Goal: Information Seeking & Learning: Learn about a topic

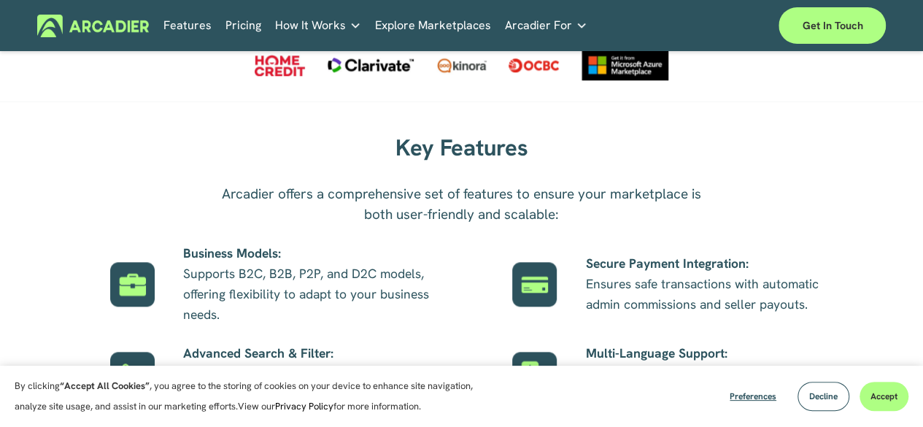
scroll to position [802, 0]
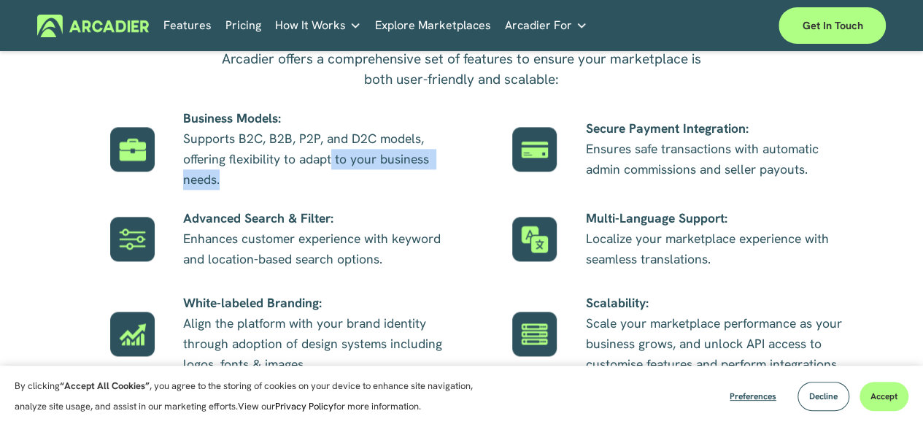
drag, startPoint x: 331, startPoint y: 160, endPoint x: 394, endPoint y: 189, distance: 69.2
click at [394, 189] on p "Business Models: Supports B2C, B2B, P2P, and D2C models, offering flexibility t…" at bounding box center [315, 149] width 264 height 82
drag, startPoint x: 327, startPoint y: 158, endPoint x: 392, endPoint y: 215, distance: 86.3
click at [382, 210] on div "Key Features Arcadier offers a comprehensive set of features to ensure your mar…" at bounding box center [461, 195] width 923 height 403
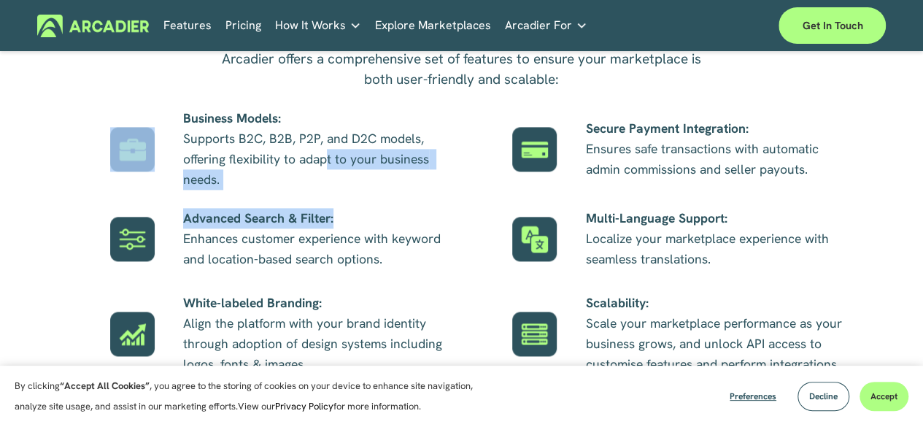
click at [392, 215] on p "Advanced Search & Filter: Enhances customer experience with keyword and locatio…" at bounding box center [315, 238] width 264 height 61
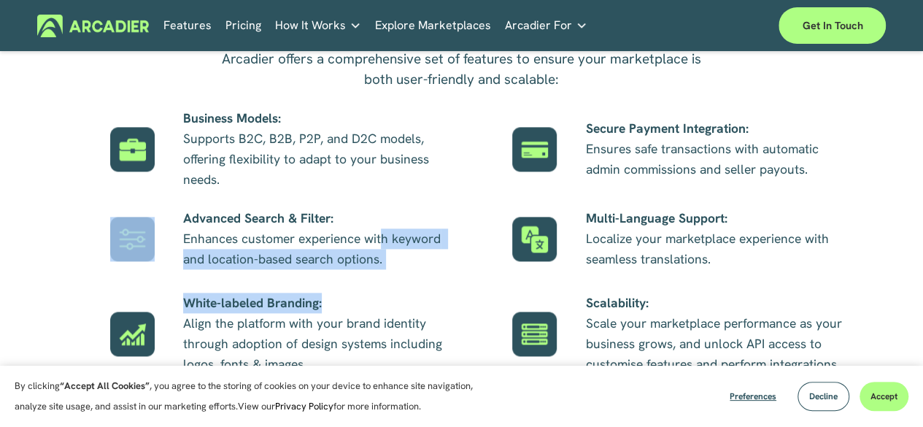
drag, startPoint x: 383, startPoint y: 239, endPoint x: 470, endPoint y: 327, distance: 124.3
click at [461, 322] on div "Key Features Arcadier offers a comprehensive set of features to ensure your mar…" at bounding box center [461, 195] width 923 height 403
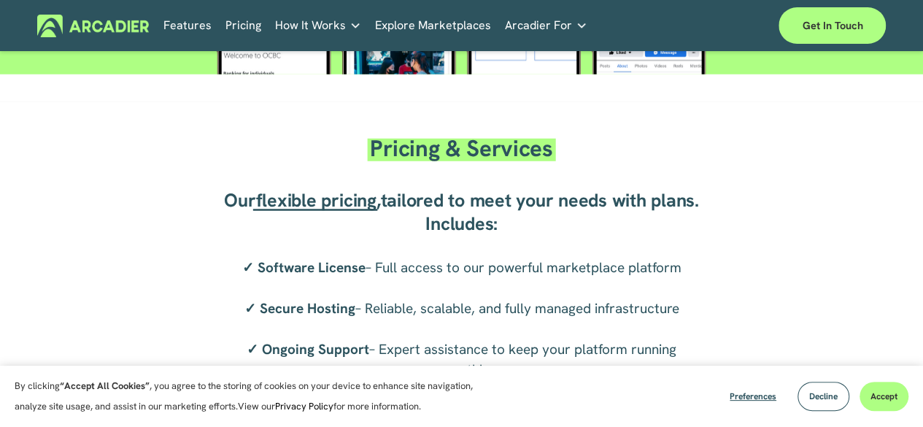
scroll to position [2115, 0]
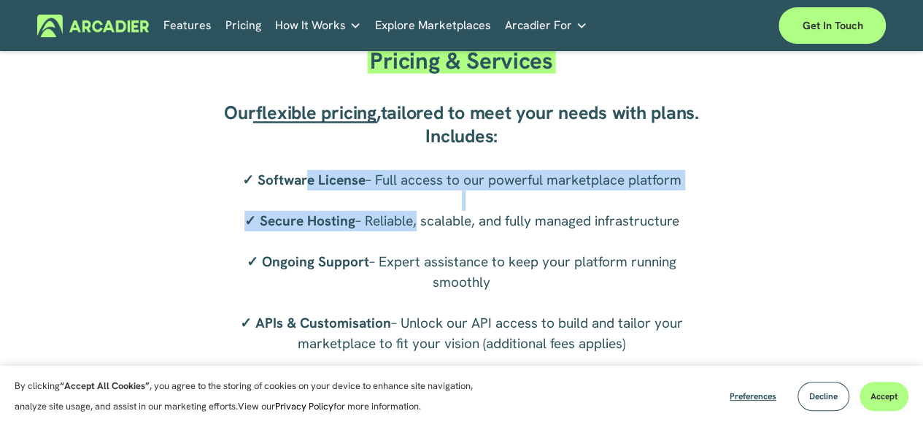
drag, startPoint x: 303, startPoint y: 202, endPoint x: 508, endPoint y: 262, distance: 213.5
click at [481, 257] on p "✓ Software License – Full access to our powerful marketplace platform ✓ Secure …" at bounding box center [462, 262] width 484 height 184
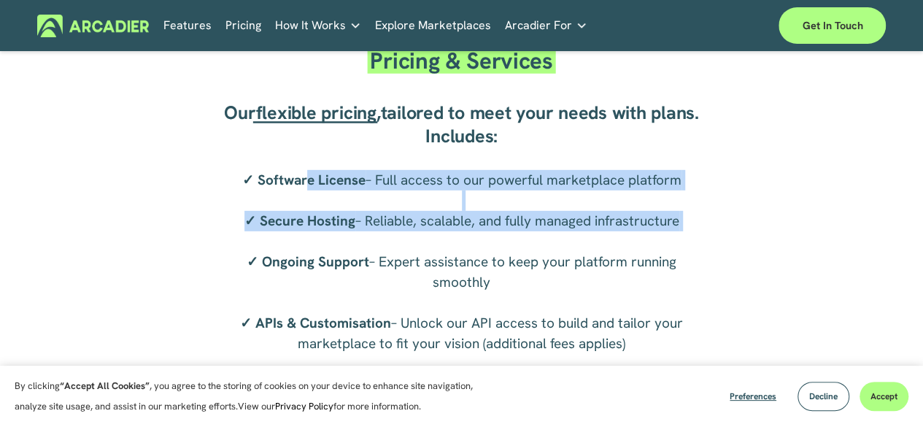
drag, startPoint x: 508, startPoint y: 262, endPoint x: 508, endPoint y: 272, distance: 10.2
click at [508, 263] on p "✓ Software License – Full access to our powerful marketplace platform ✓ Secure …" at bounding box center [462, 262] width 484 height 184
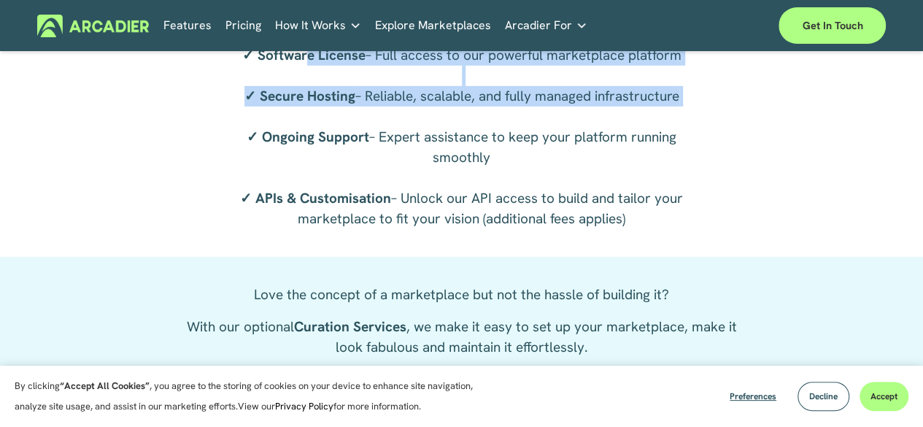
scroll to position [2188, 0]
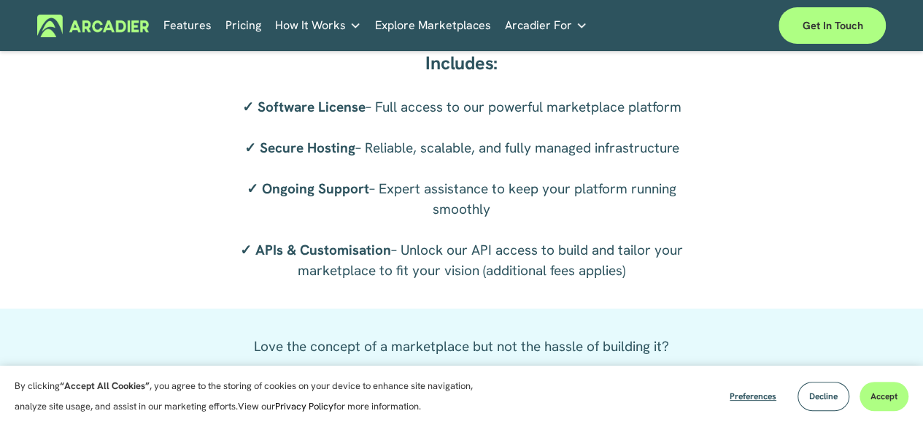
click at [334, 241] on p "✓ Software License – Full access to our powerful marketplace platform ✓ Secure …" at bounding box center [462, 189] width 484 height 184
drag, startPoint x: 360, startPoint y: 268, endPoint x: 428, endPoint y: 277, distance: 69.2
click at [417, 274] on p "✓ Software License – Full access to our powerful marketplace platform ✓ Secure …" at bounding box center [462, 189] width 484 height 184
click at [430, 277] on p "✓ Software License – Full access to our powerful marketplace platform ✓ Secure …" at bounding box center [462, 189] width 484 height 184
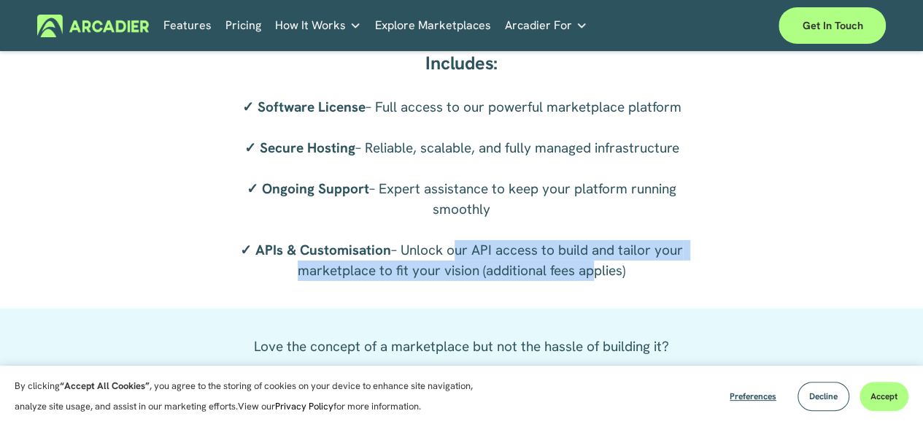
drag, startPoint x: 450, startPoint y: 265, endPoint x: 586, endPoint y: 291, distance: 138.2
click at [586, 281] on p "✓ Software License – Full access to our powerful marketplace platform ✓ Secure …" at bounding box center [462, 189] width 484 height 184
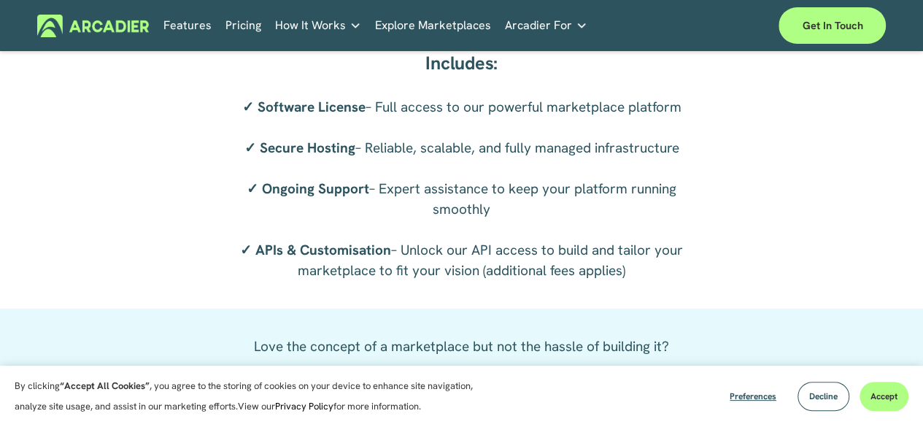
drag, startPoint x: 598, startPoint y: 292, endPoint x: 608, endPoint y: 296, distance: 10.4
click at [600, 281] on p "✓ Software License – Full access to our powerful marketplace platform ✓ Secure …" at bounding box center [462, 189] width 484 height 184
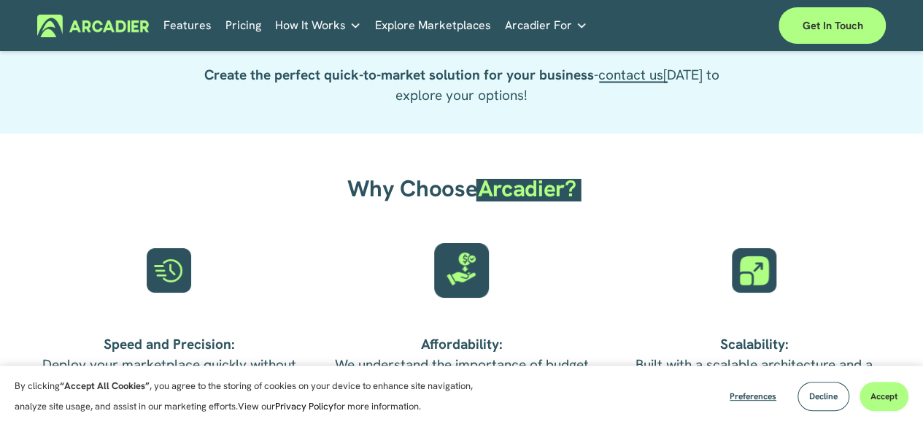
click at [229, 28] on link "Pricing" at bounding box center [243, 26] width 36 height 23
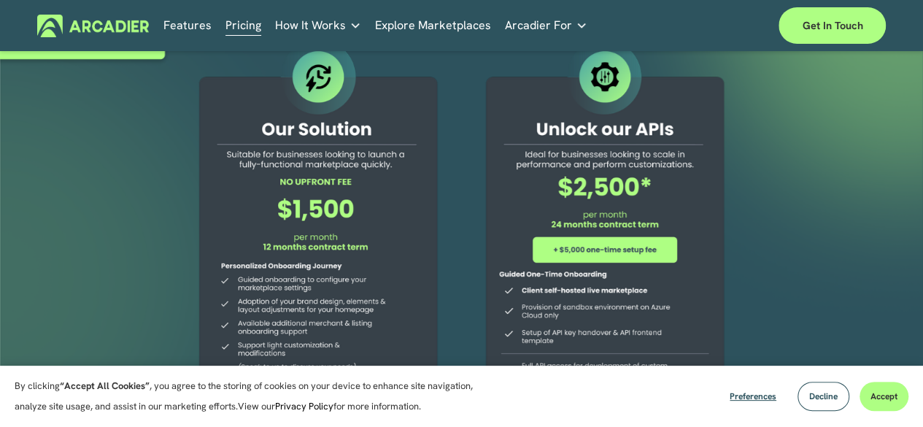
scroll to position [146, 0]
